Goal: Transaction & Acquisition: Purchase product/service

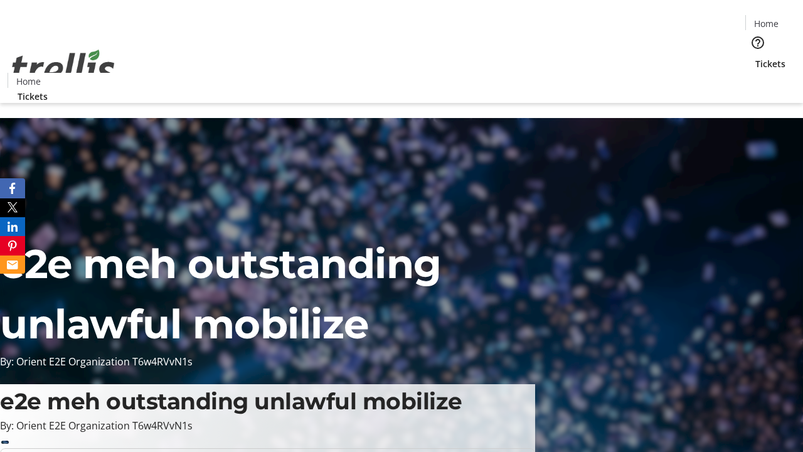
click at [756, 57] on span "Tickets" at bounding box center [771, 63] width 30 height 13
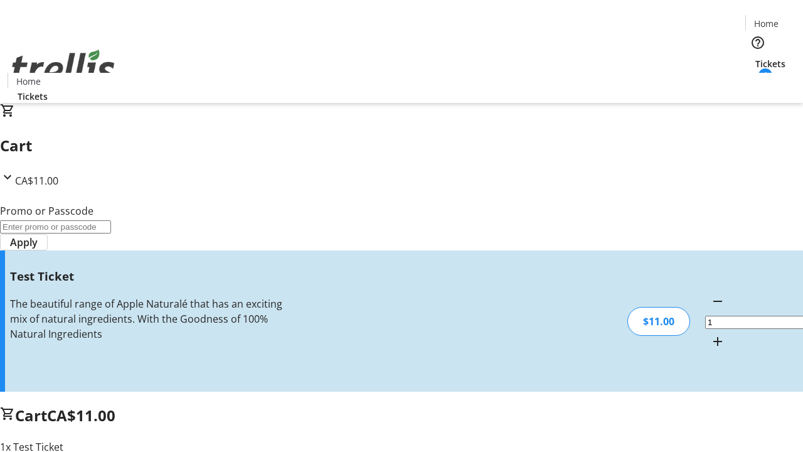
type input "UNLOCK"
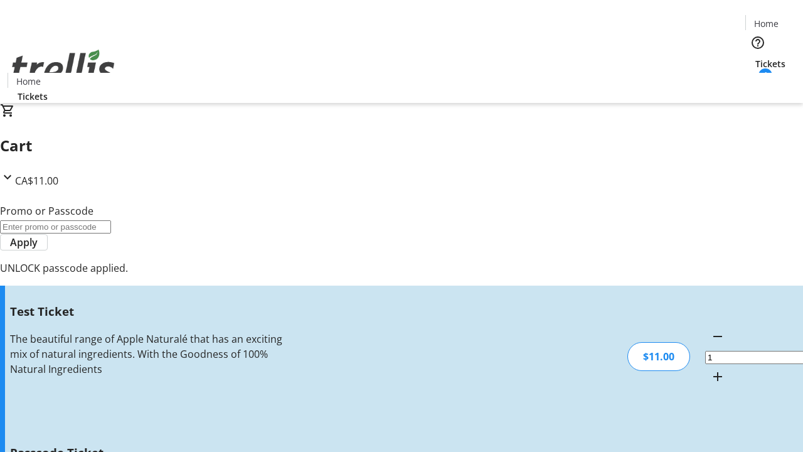
type input "5"
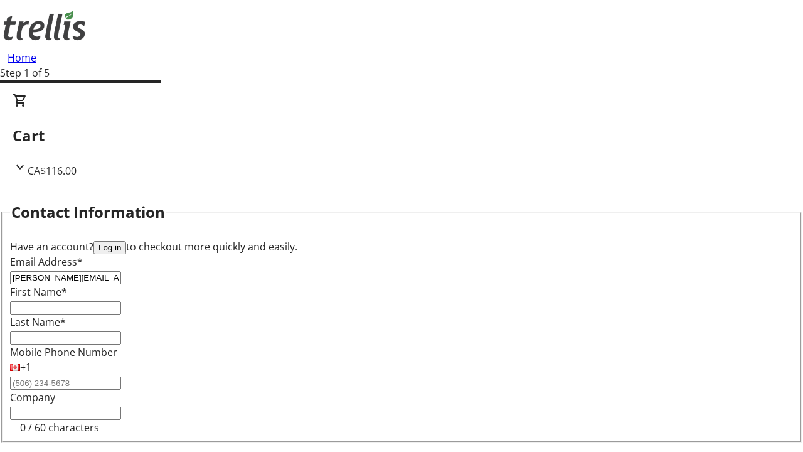
type input "[PERSON_NAME][EMAIL_ADDRESS][DOMAIN_NAME]"
type input "[PERSON_NAME]"
type input "Little"
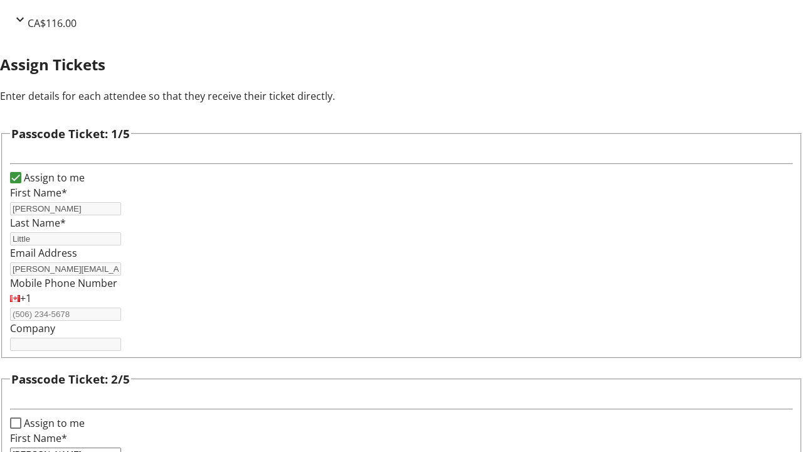
type input "[PERSON_NAME]"
type input "[GEOGRAPHIC_DATA]"
type input "[PERSON_NAME]"
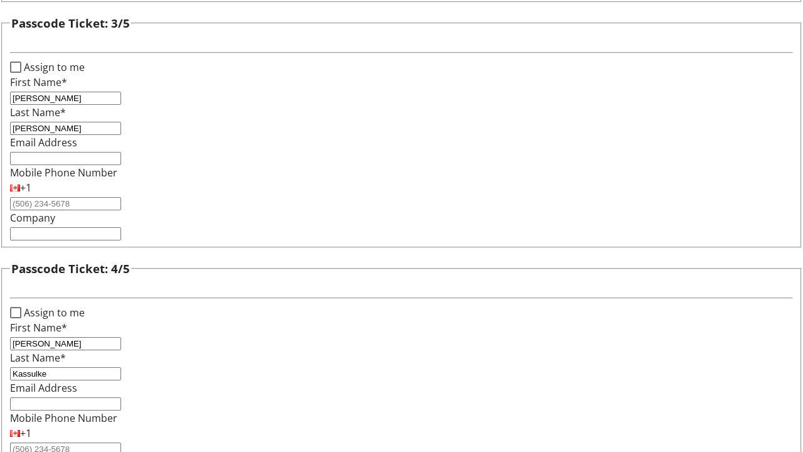
type input "Kassulke"
checkbox input "true"
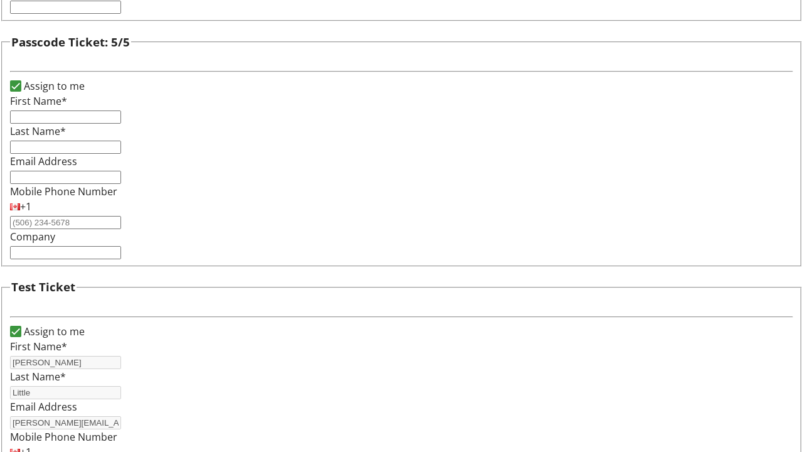
type input "[PERSON_NAME]"
type input "Little"
type input "[PERSON_NAME][EMAIL_ADDRESS][DOMAIN_NAME]"
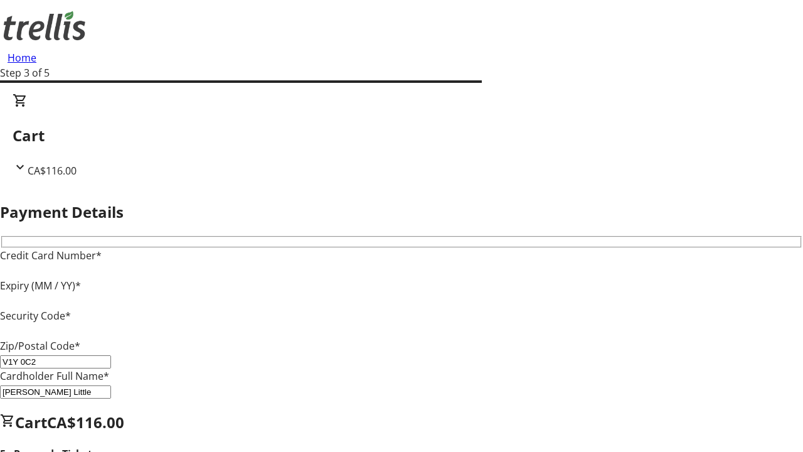
type input "V1Y 0C2"
